Goal: Information Seeking & Learning: Learn about a topic

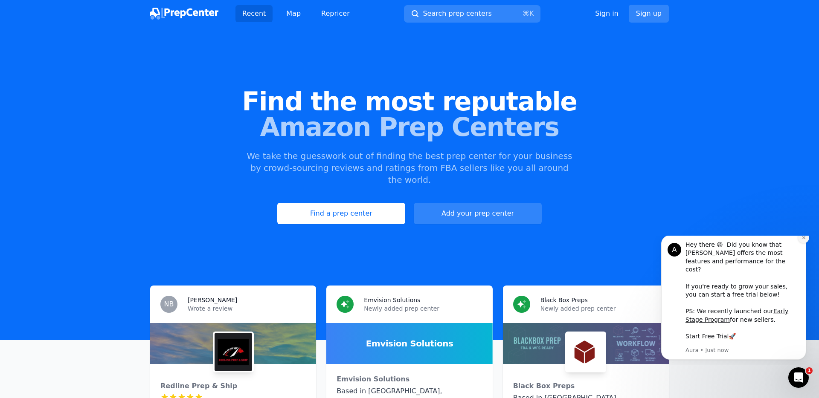
click at [805, 243] on button "Dismiss notification" at bounding box center [803, 237] width 11 height 11
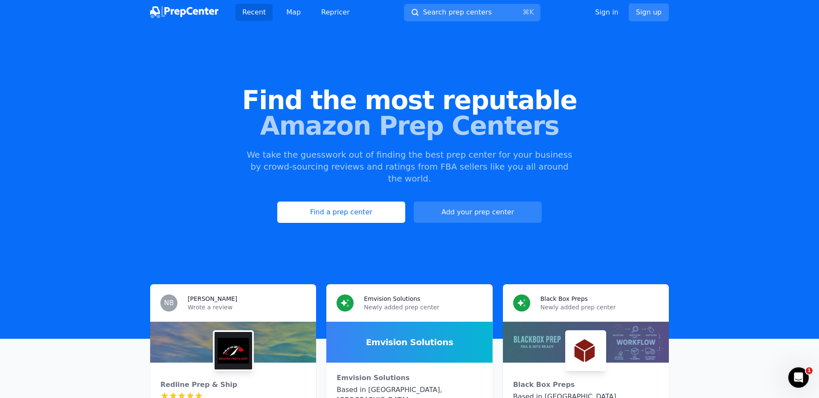
scroll to position [200, 0]
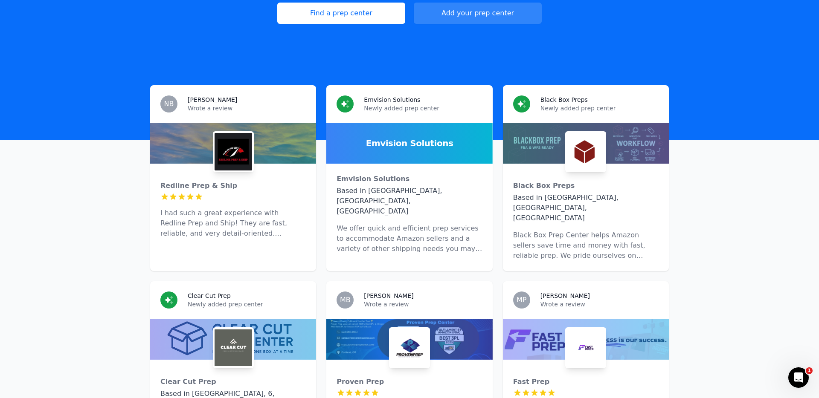
click at [229, 151] on img at bounding box center [233, 152] width 38 height 38
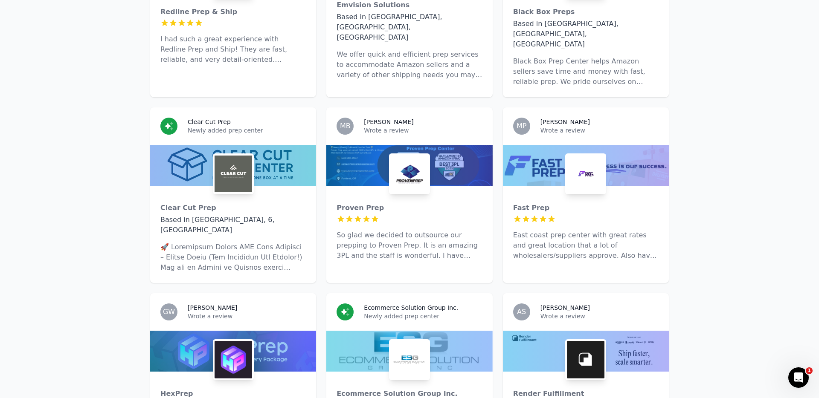
scroll to position [735, 0]
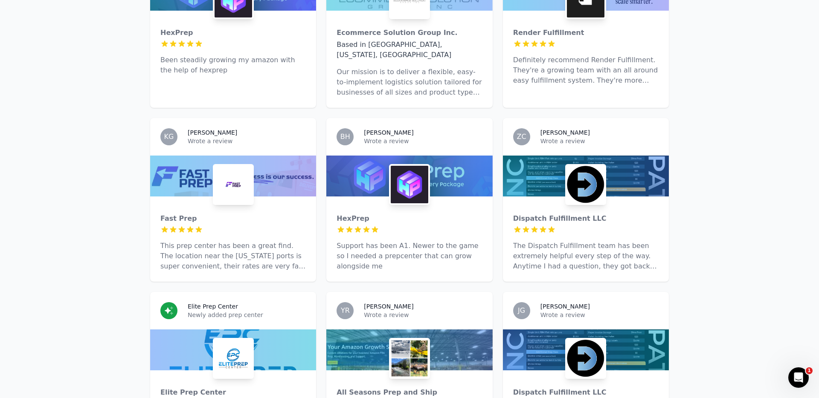
click at [415, 166] on img at bounding box center [410, 185] width 38 height 38
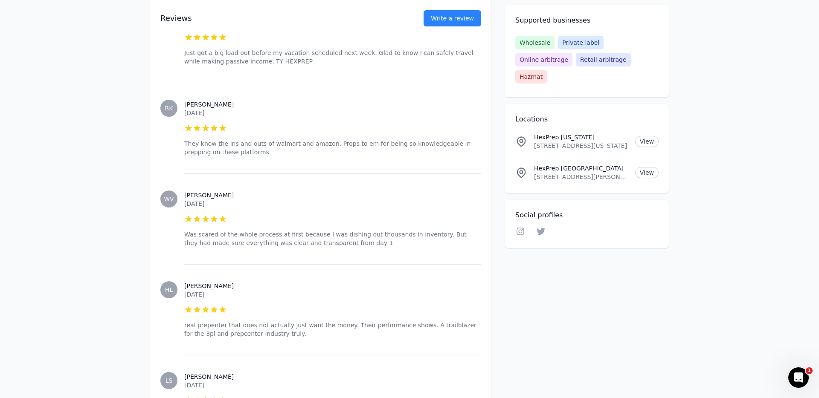
scroll to position [802, 0]
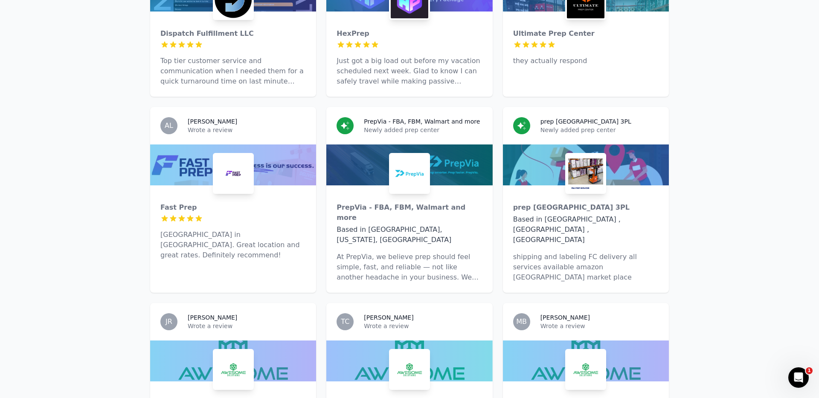
scroll to position [2030, 0]
click at [234, 351] on img at bounding box center [233, 370] width 38 height 38
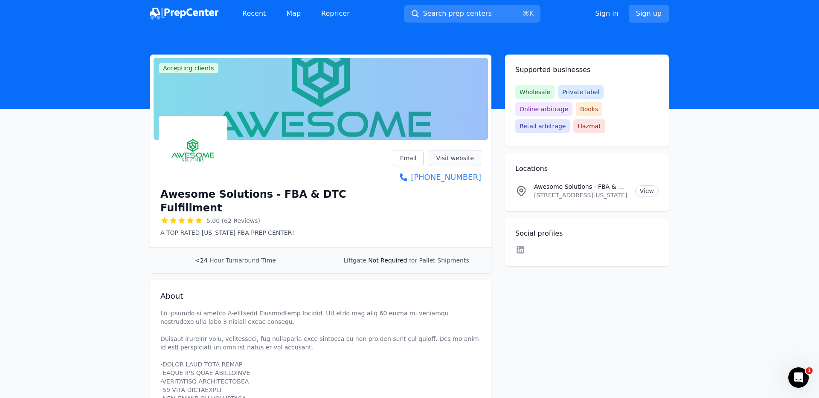
click at [458, 162] on link "Visit website" at bounding box center [455, 158] width 52 height 16
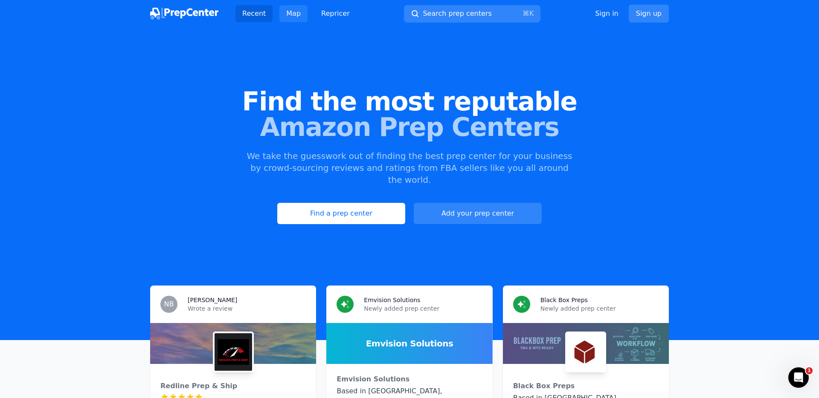
click at [292, 11] on link "Map" at bounding box center [293, 13] width 28 height 17
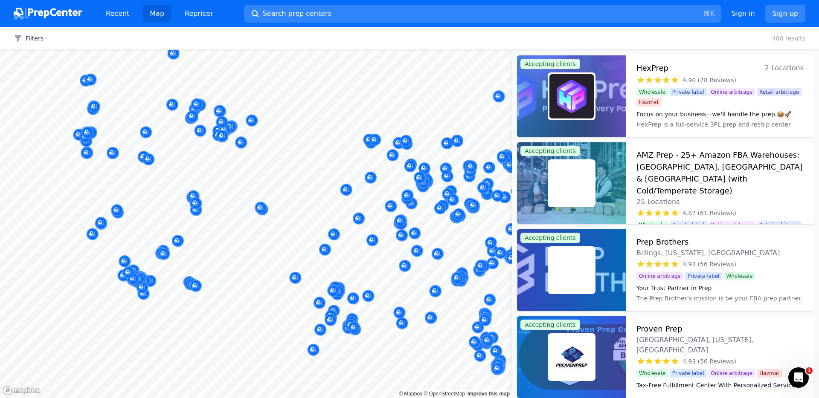
click at [229, 250] on body "Recent Map Repricer Search prep centers ⌘ K Open main menu Sign in Sign up Filt…" at bounding box center [409, 199] width 819 height 398
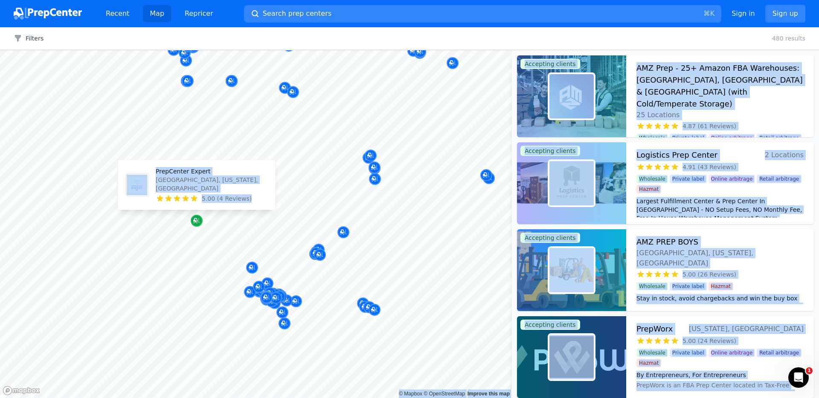
click at [197, 225] on icon "Map marker" at bounding box center [196, 221] width 7 height 9
click at [194, 187] on p "[GEOGRAPHIC_DATA], [US_STATE], [GEOGRAPHIC_DATA]" at bounding box center [212, 184] width 113 height 17
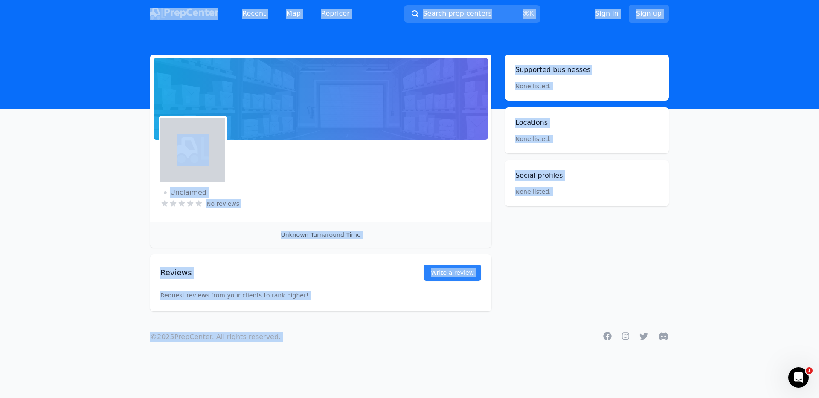
click at [334, 182] on div "Unclaimed No reviews Email Visit website" at bounding box center [320, 180] width 321 height 61
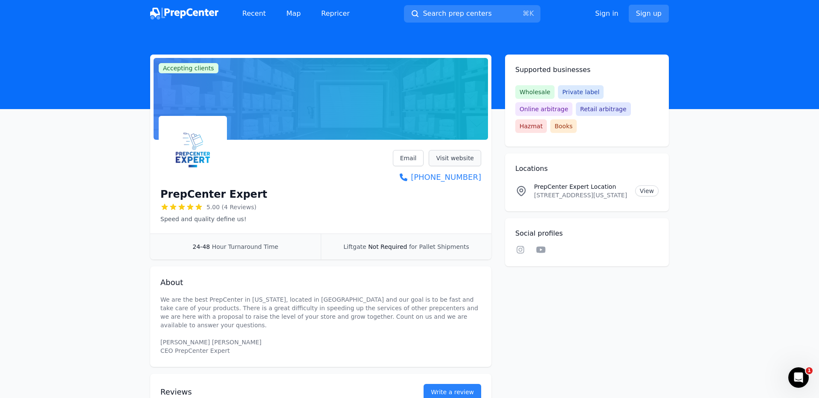
click at [470, 159] on link "Visit website" at bounding box center [455, 158] width 52 height 16
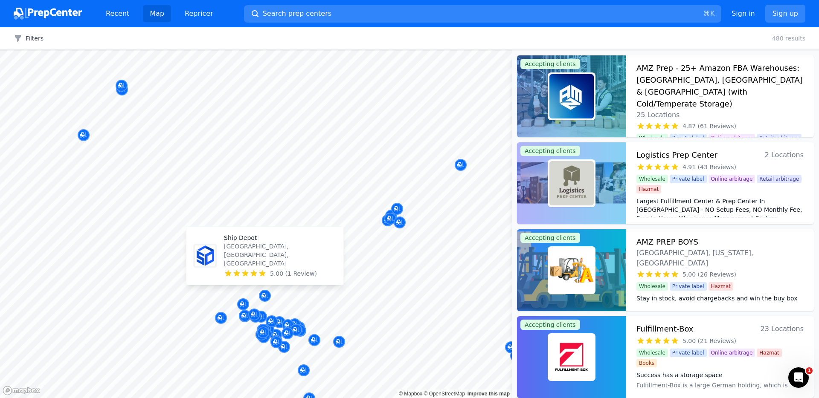
drag, startPoint x: 326, startPoint y: 269, endPoint x: 296, endPoint y: 254, distance: 34.1
click at [331, 258] on body "Recent Map Repricer Search prep centers ⌘ K Open main menu Sign in Sign up Filt…" at bounding box center [409, 199] width 819 height 398
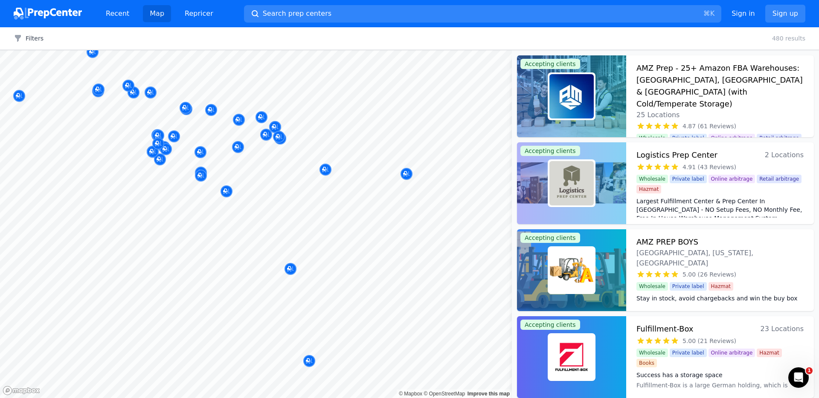
drag, startPoint x: 278, startPoint y: 292, endPoint x: 287, endPoint y: 287, distance: 10.9
click at [279, 291] on div at bounding box center [233, 288] width 164 height 7
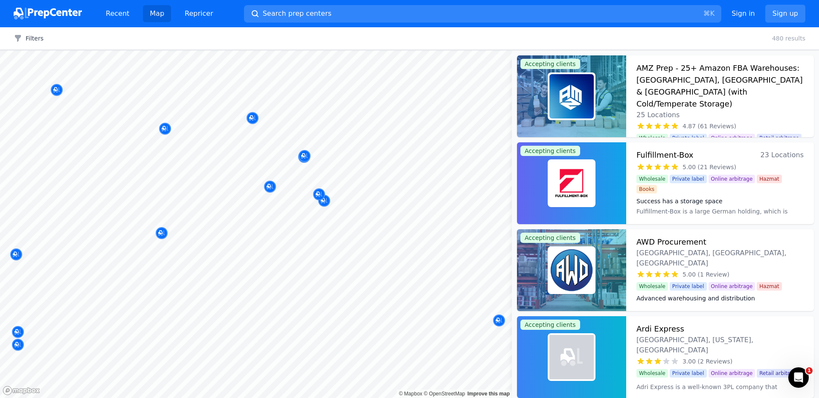
click at [238, 197] on body "Recent Map Repricer Search prep centers ⌘ K Open main menu Sign in Sign up Filt…" at bounding box center [409, 199] width 819 height 398
drag, startPoint x: 147, startPoint y: 201, endPoint x: 297, endPoint y: 162, distance: 155.1
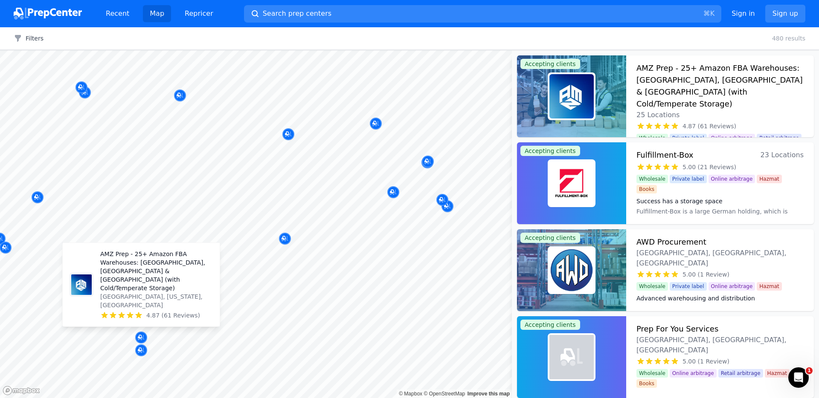
click at [147, 292] on p "AMZ Prep - 25+ Amazon FBA Warehouses: [GEOGRAPHIC_DATA], [GEOGRAPHIC_DATA] & [G…" at bounding box center [156, 271] width 113 height 43
